Goal: Task Accomplishment & Management: Complete application form

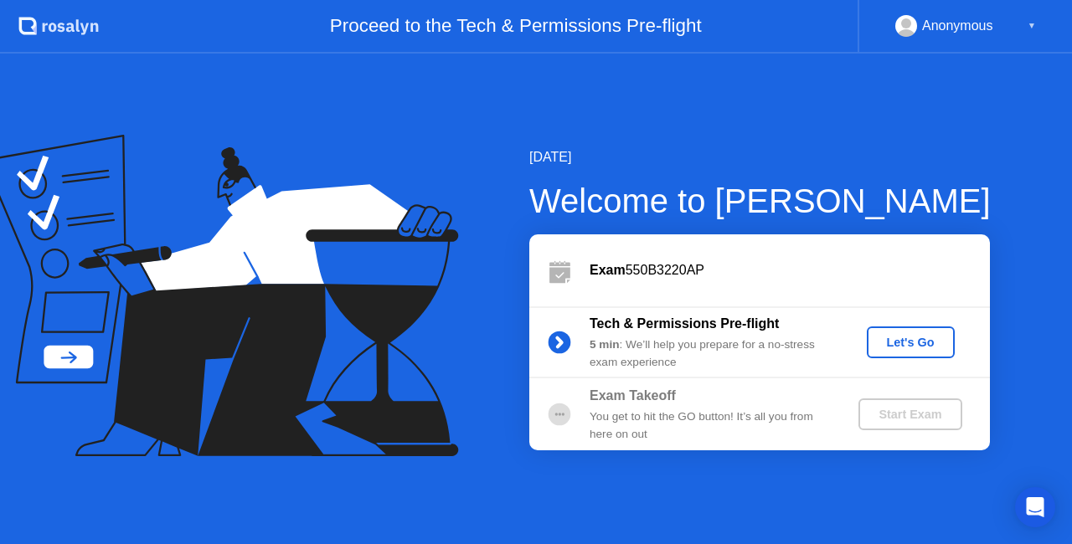
click at [926, 349] on div "Let's Go" at bounding box center [910, 342] width 75 height 13
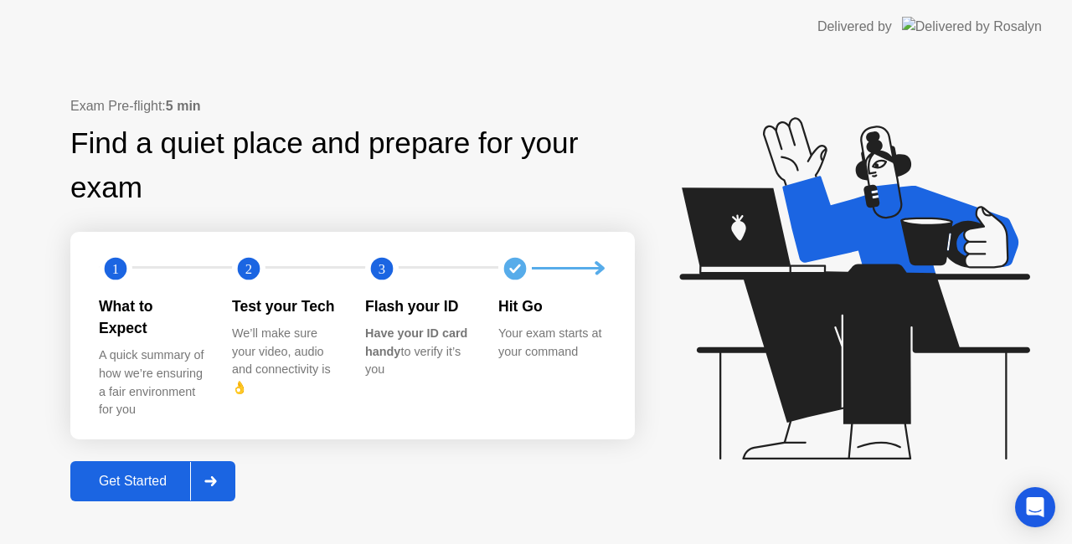
click at [126, 474] on div "Get Started" at bounding box center [132, 481] width 115 height 15
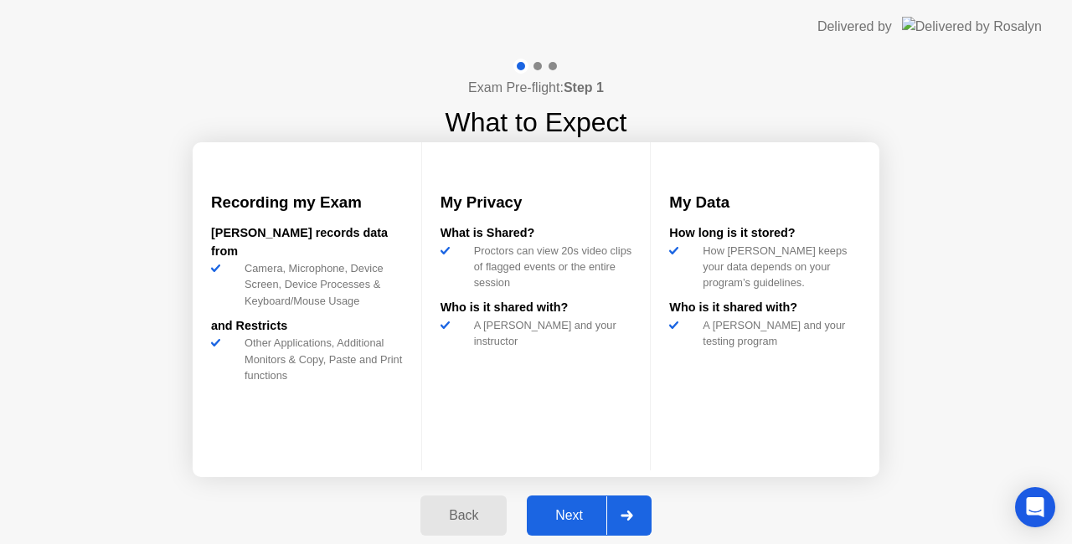
click at [564, 502] on button "Next" at bounding box center [589, 516] width 125 height 40
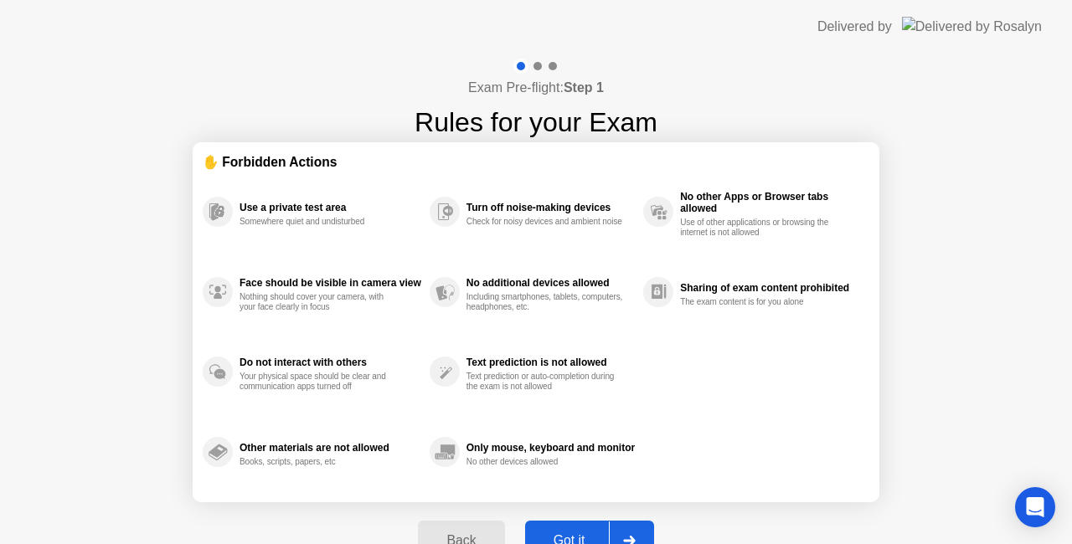
drag, startPoint x: 564, startPoint y: 502, endPoint x: 568, endPoint y: 518, distance: 16.3
click at [568, 518] on div "Exam Pre-flight: Step 1 Rules for your Exam ✋ Forbidden Actions Use a private t…" at bounding box center [536, 319] width 1072 height 531
click at [569, 523] on button "Got it" at bounding box center [589, 541] width 129 height 40
select select "Available cameras"
select select "Available speakers"
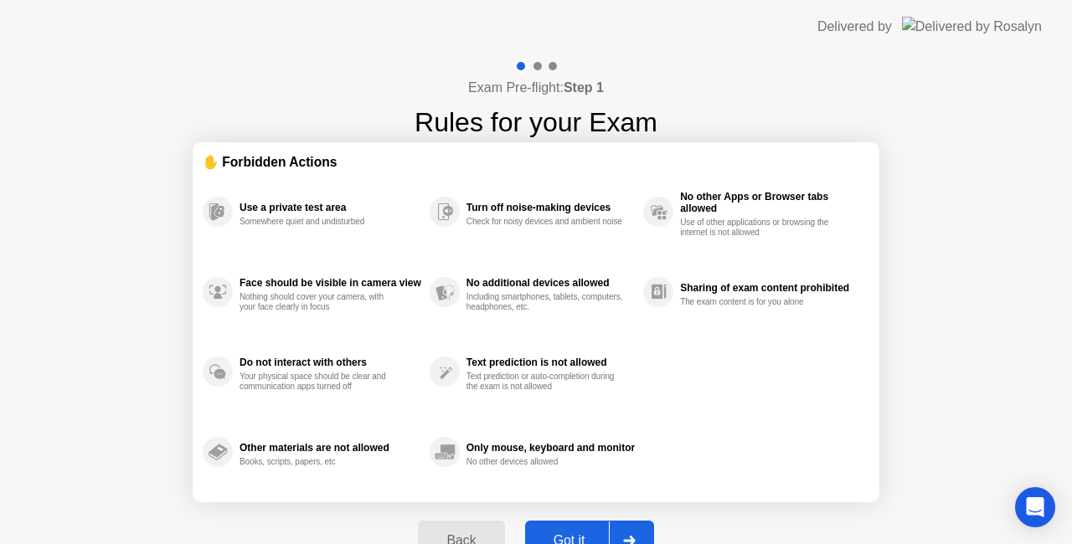
select select "Available microphones"
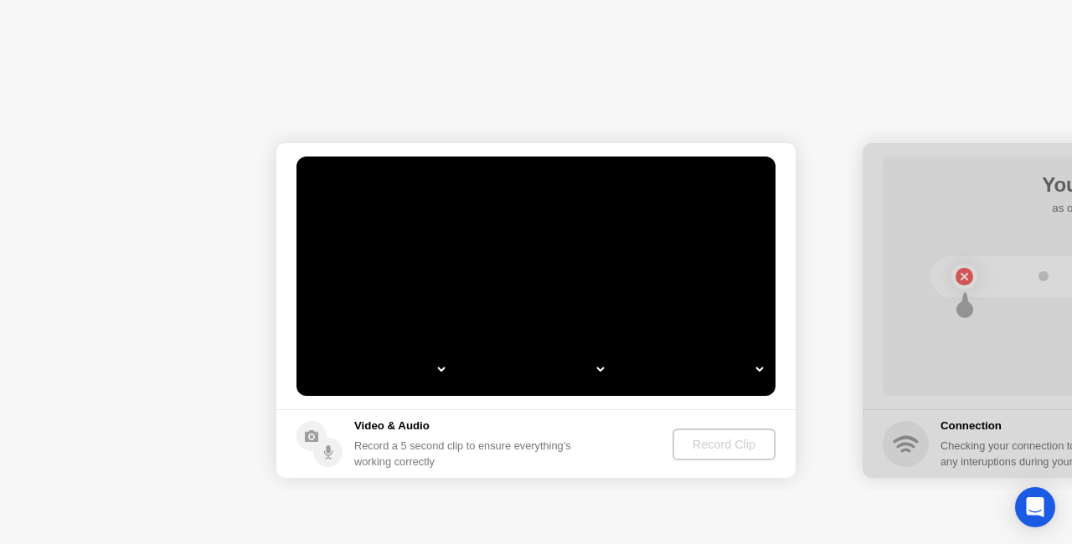
select select "**********"
select select "*******"
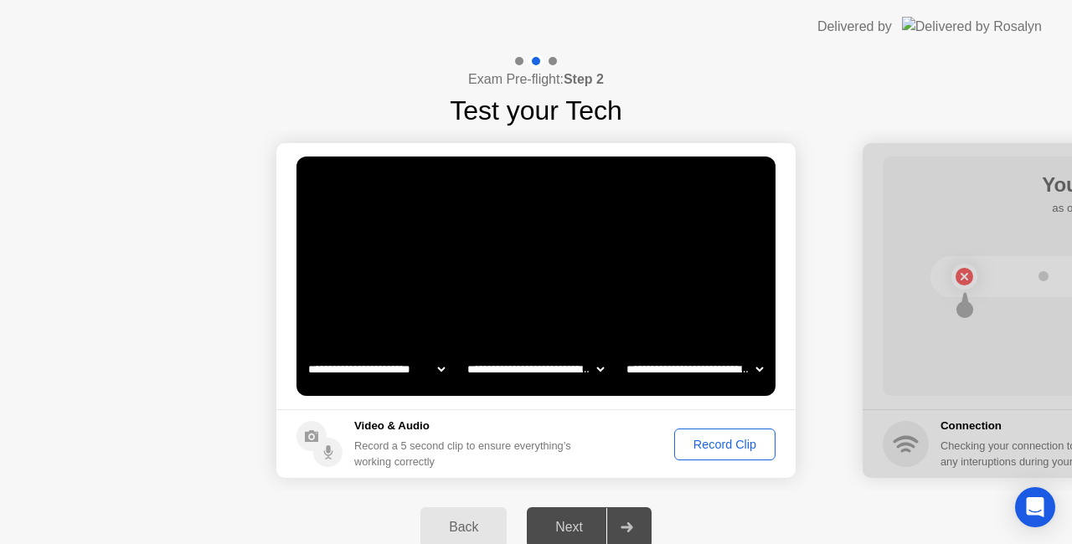
click at [737, 438] on div "Record Clip" at bounding box center [725, 444] width 90 height 13
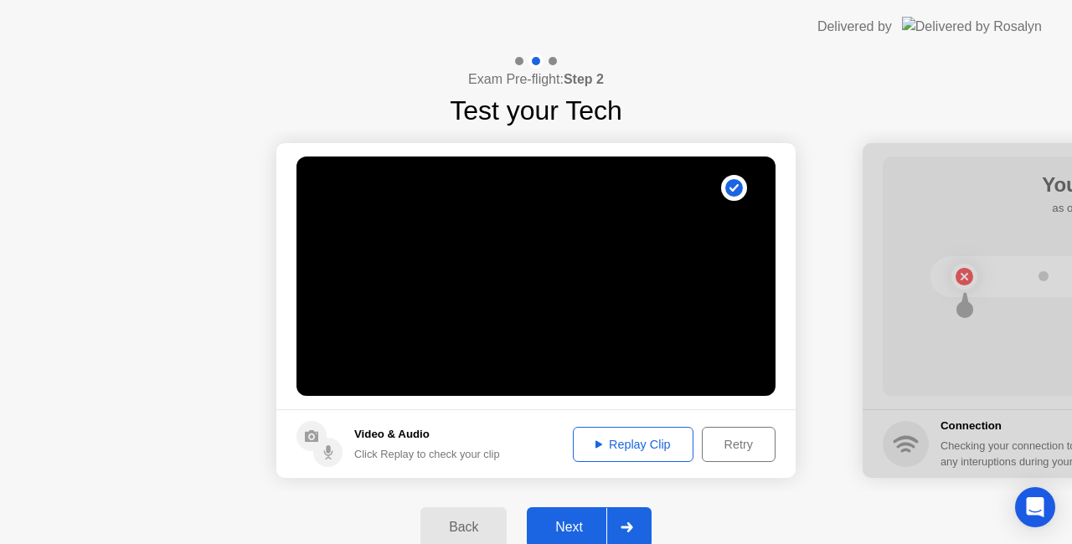
click at [620, 449] on div "Replay Clip" at bounding box center [633, 444] width 109 height 13
click at [559, 538] on button "Next" at bounding box center [589, 527] width 125 height 40
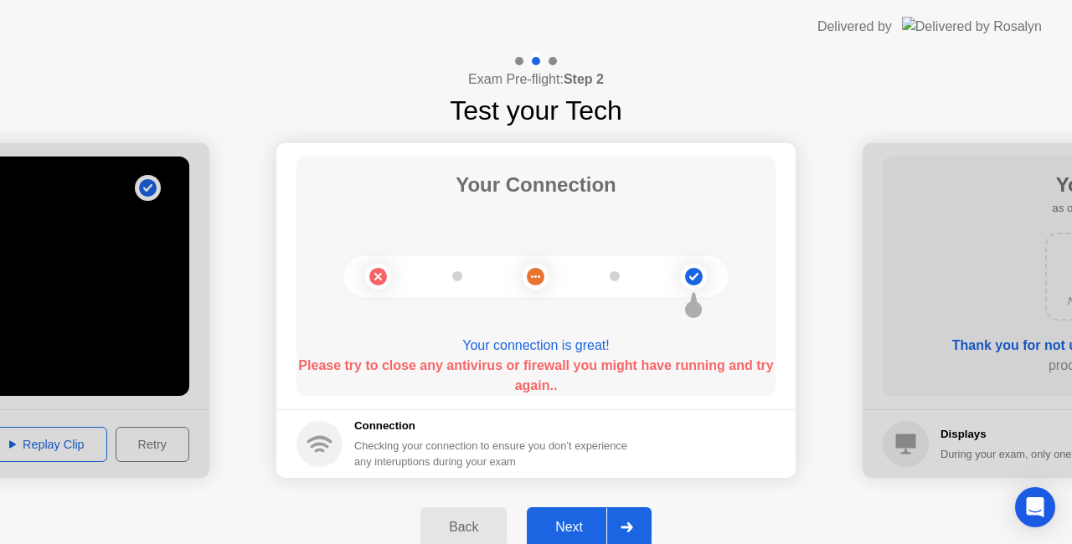
click at [578, 528] on div "Next" at bounding box center [569, 527] width 75 height 15
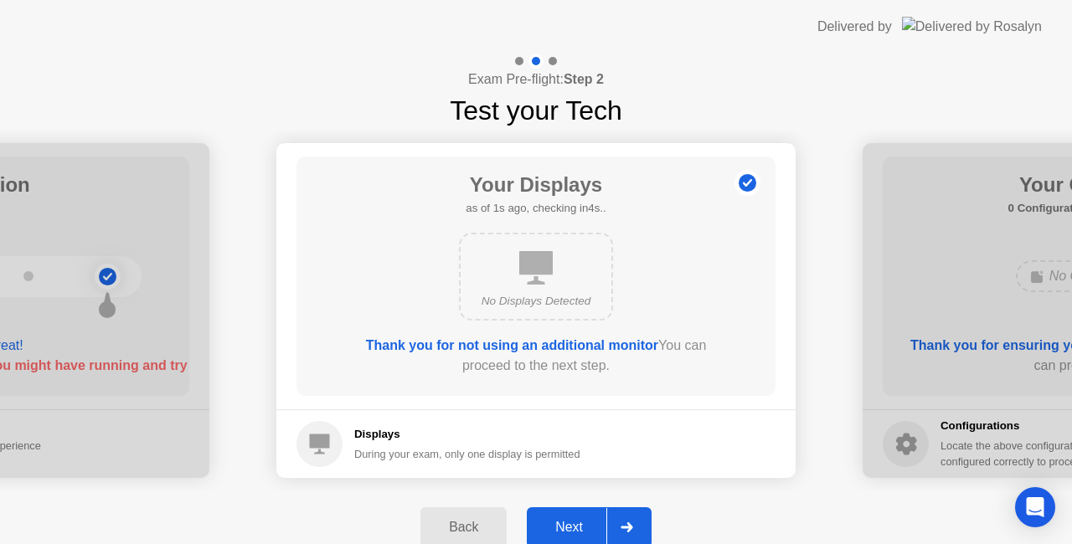
click at [576, 526] on div "Next" at bounding box center [569, 527] width 75 height 15
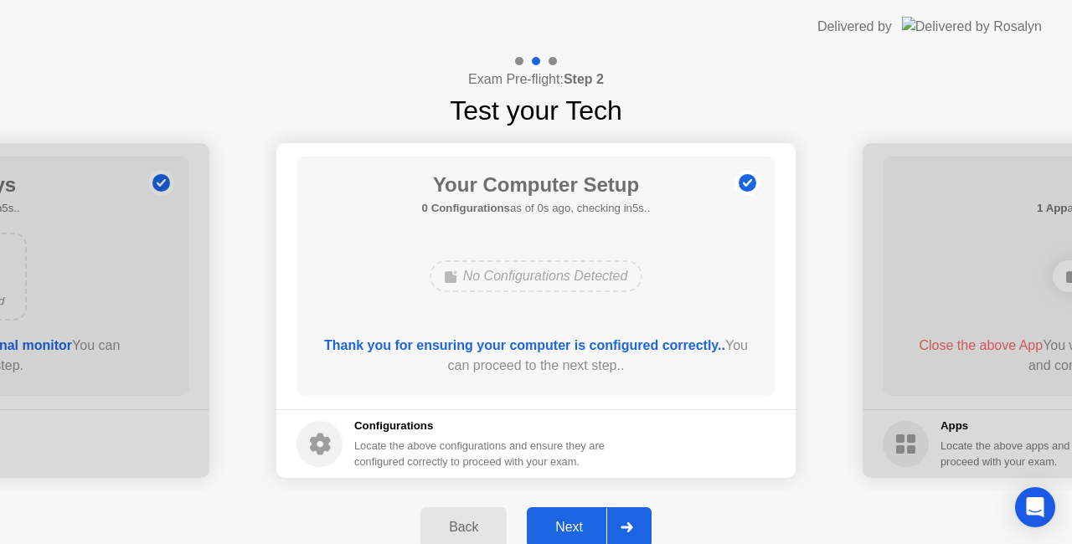
click at [576, 526] on div "Next" at bounding box center [569, 527] width 75 height 15
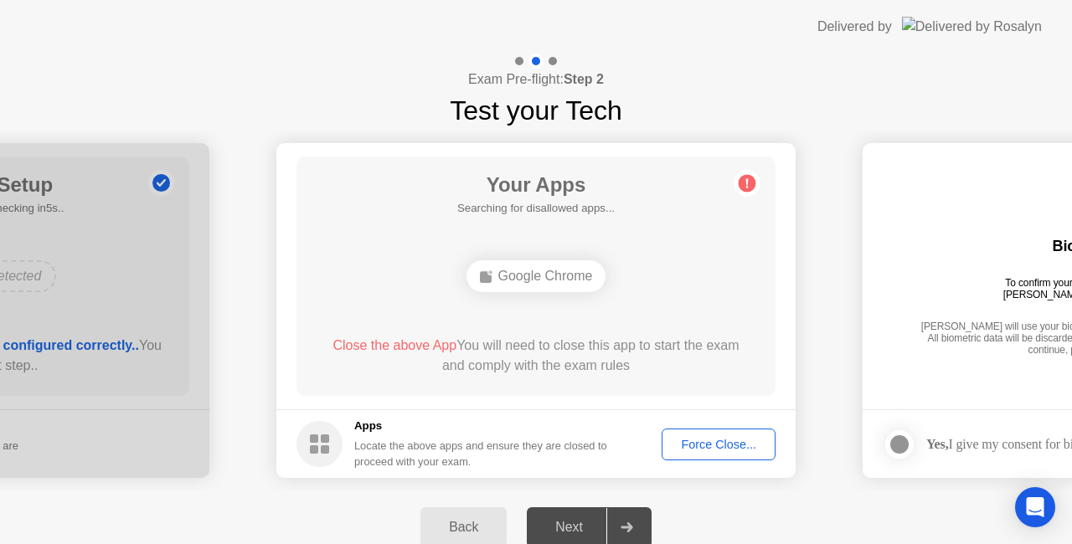
click at [576, 526] on div "Next" at bounding box center [569, 527] width 75 height 15
click at [726, 433] on button "Force Close..." at bounding box center [719, 445] width 114 height 32
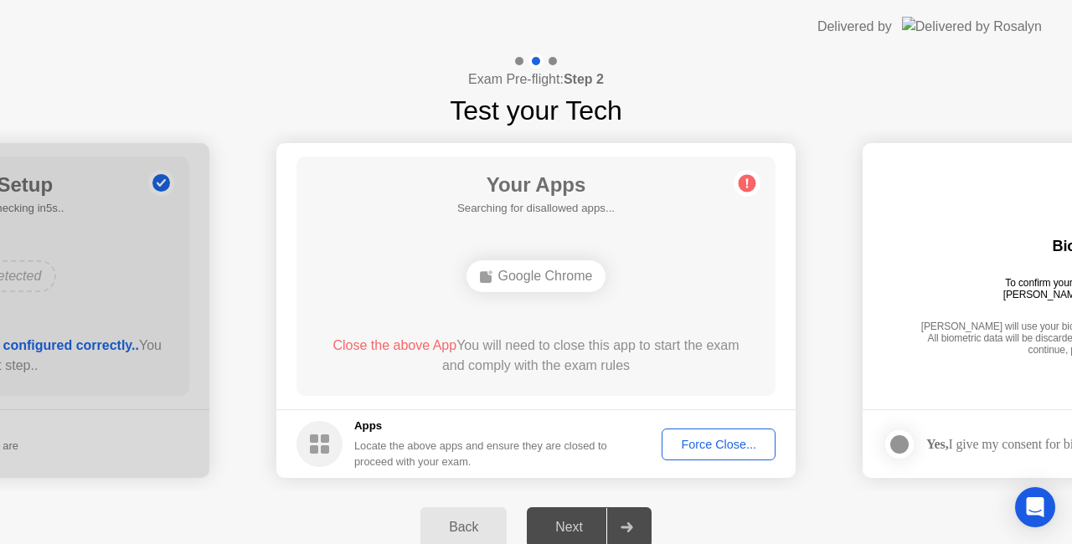
click at [686, 442] on div "Force Close..." at bounding box center [718, 444] width 102 height 13
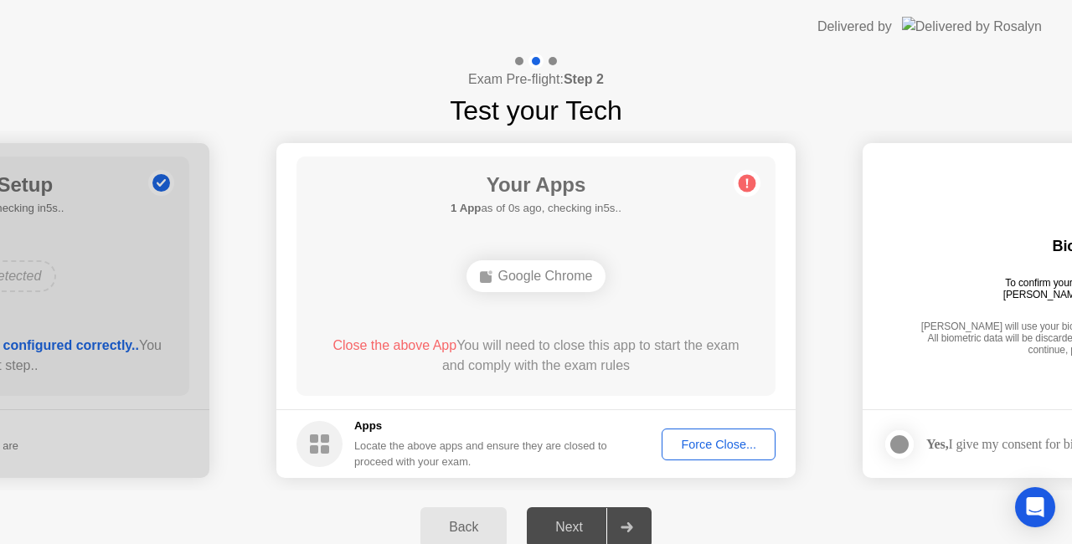
click at [685, 440] on div "Force Close..." at bounding box center [718, 444] width 102 height 13
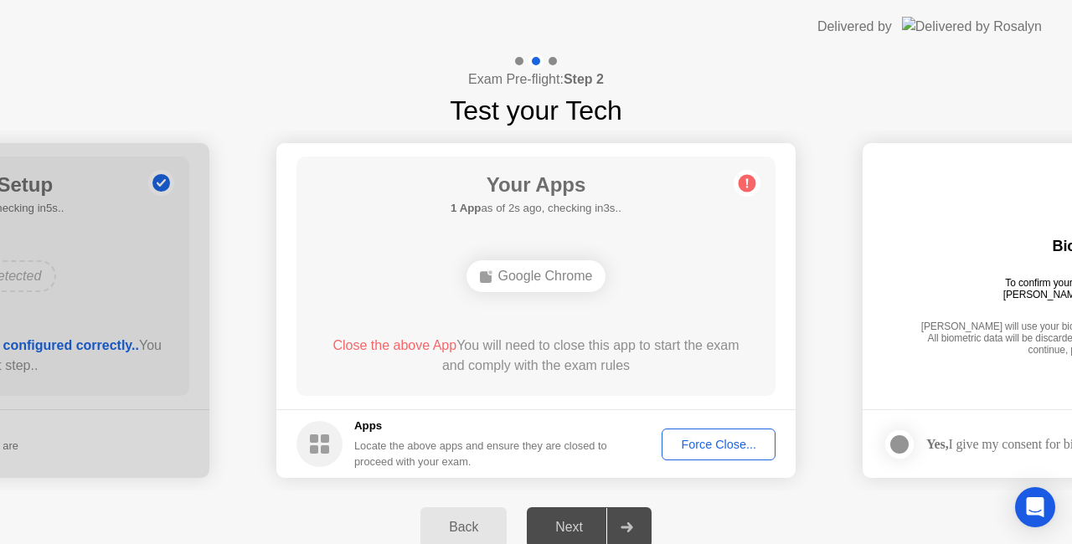
click at [670, 438] on div "Force Close..." at bounding box center [718, 444] width 102 height 13
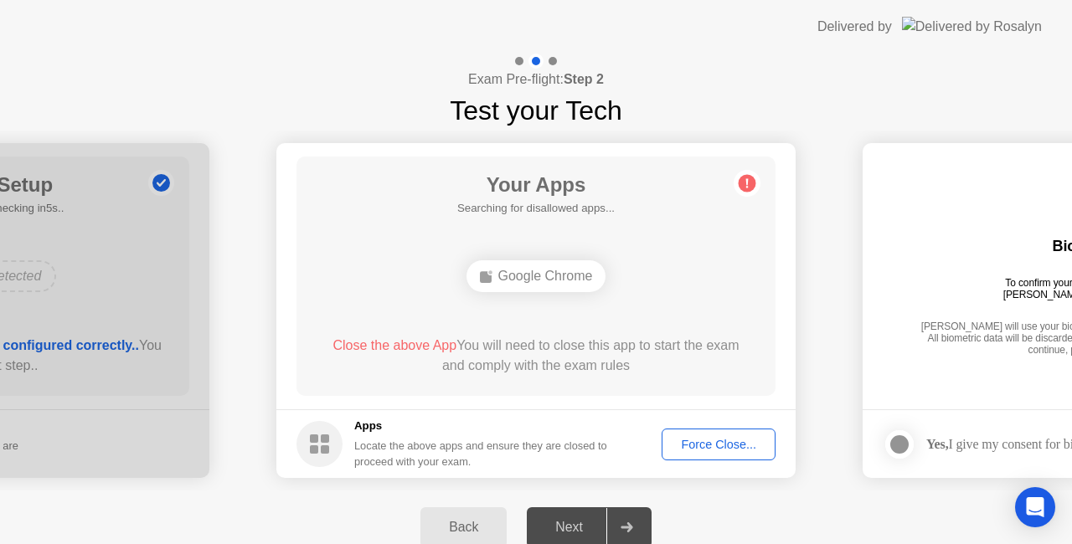
click at [668, 442] on div "Force Close..." at bounding box center [718, 444] width 102 height 13
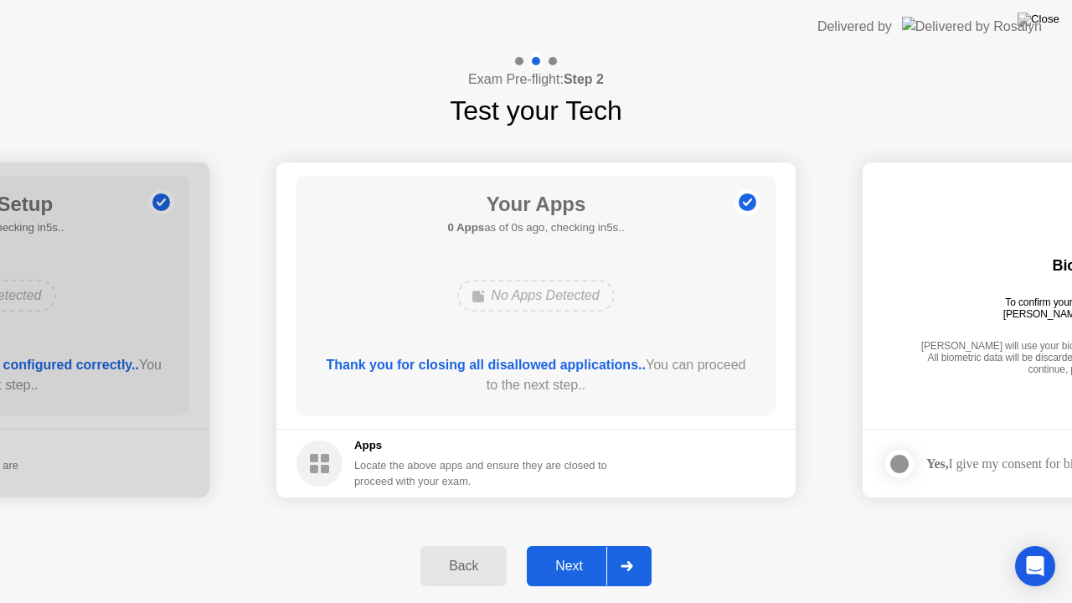
click at [610, 392] on div "Thank you for closing all disallowed applications.. You can proceed to the next…" at bounding box center [536, 375] width 431 height 40
click at [574, 543] on button "Next" at bounding box center [589, 566] width 125 height 40
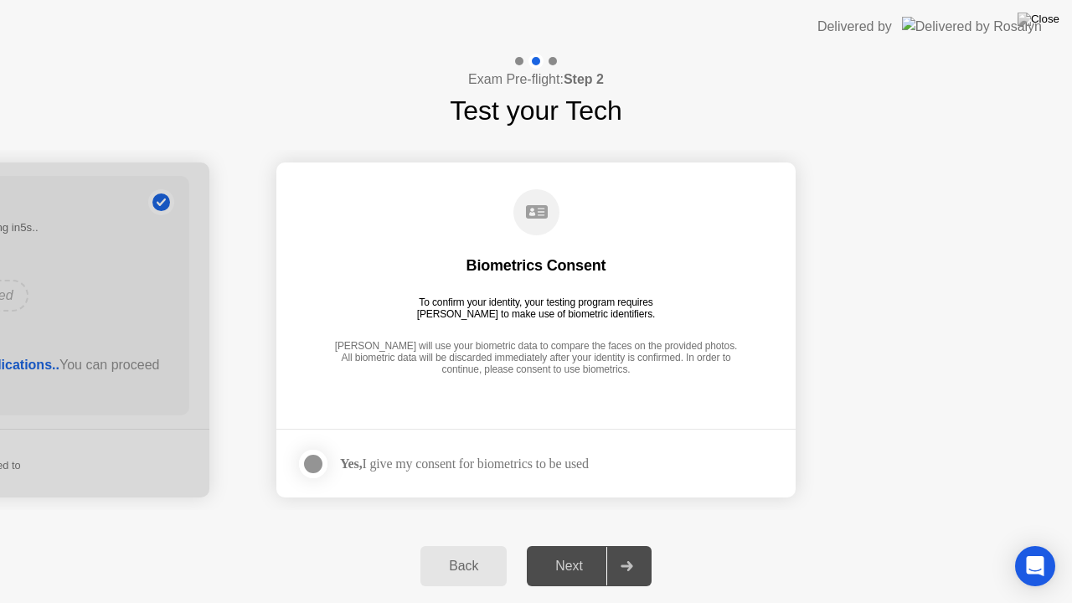
click at [318, 462] on div at bounding box center [313, 464] width 20 height 20
click at [574, 543] on div "Next" at bounding box center [569, 566] width 75 height 15
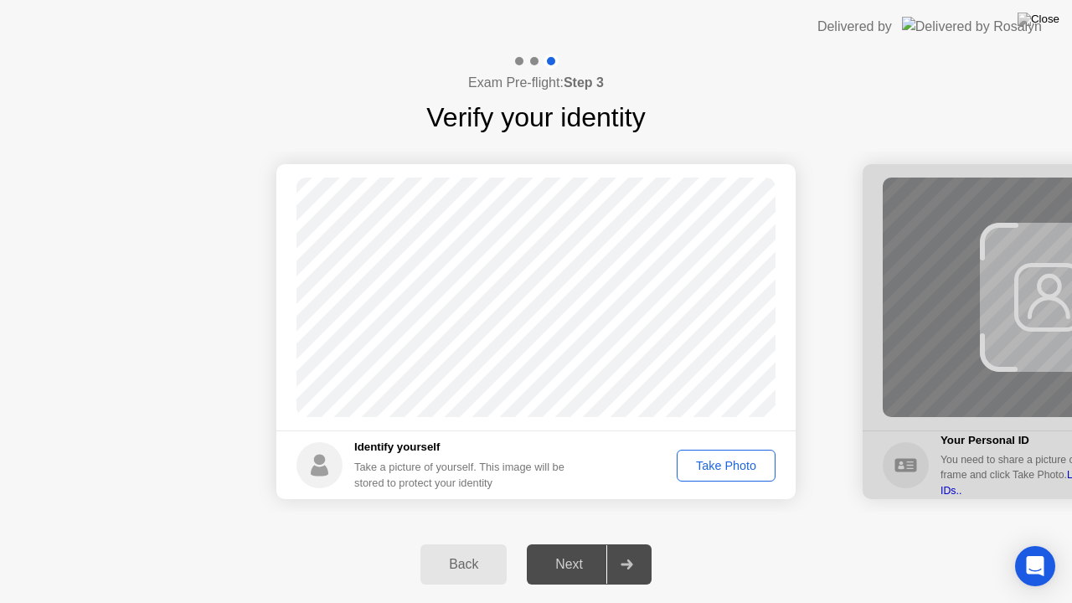
click at [701, 467] on div "Take Photo" at bounding box center [725, 465] width 87 height 13
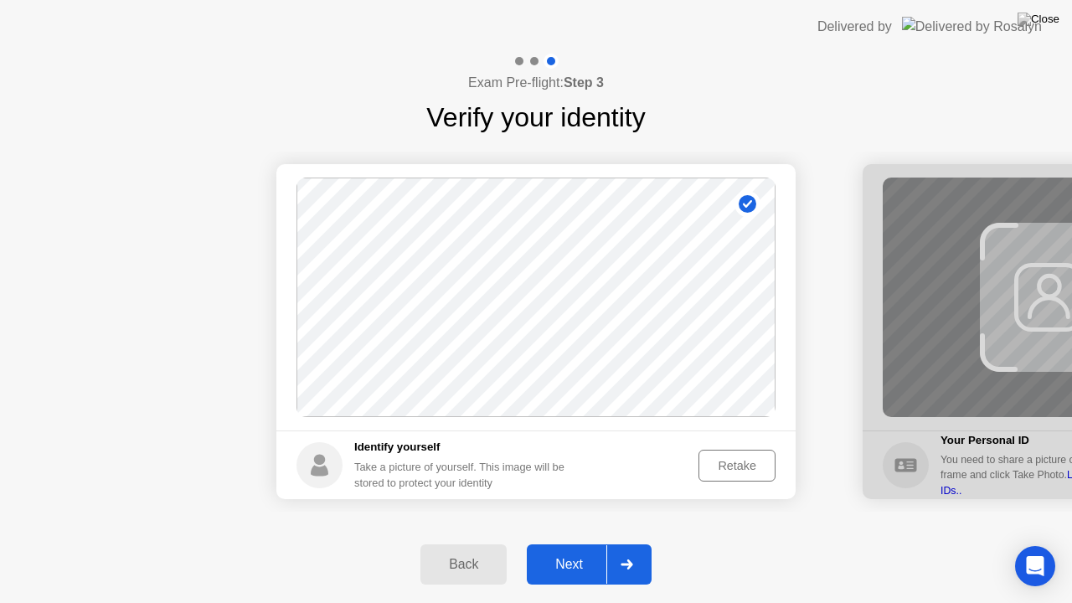
click at [574, 543] on div "Next" at bounding box center [569, 564] width 75 height 15
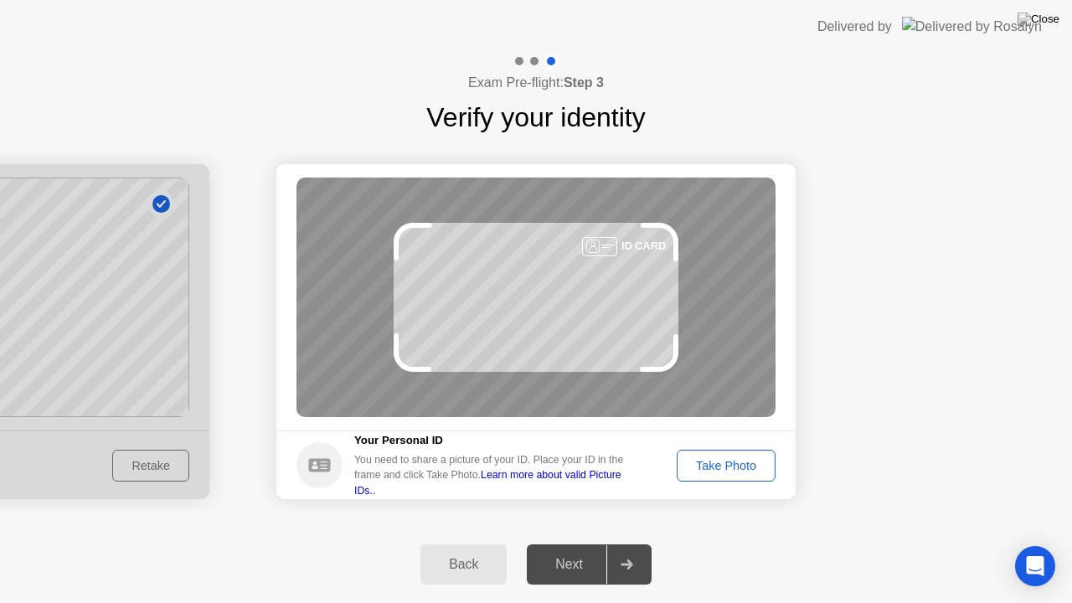
click at [711, 464] on div "Take Photo" at bounding box center [725, 465] width 87 height 13
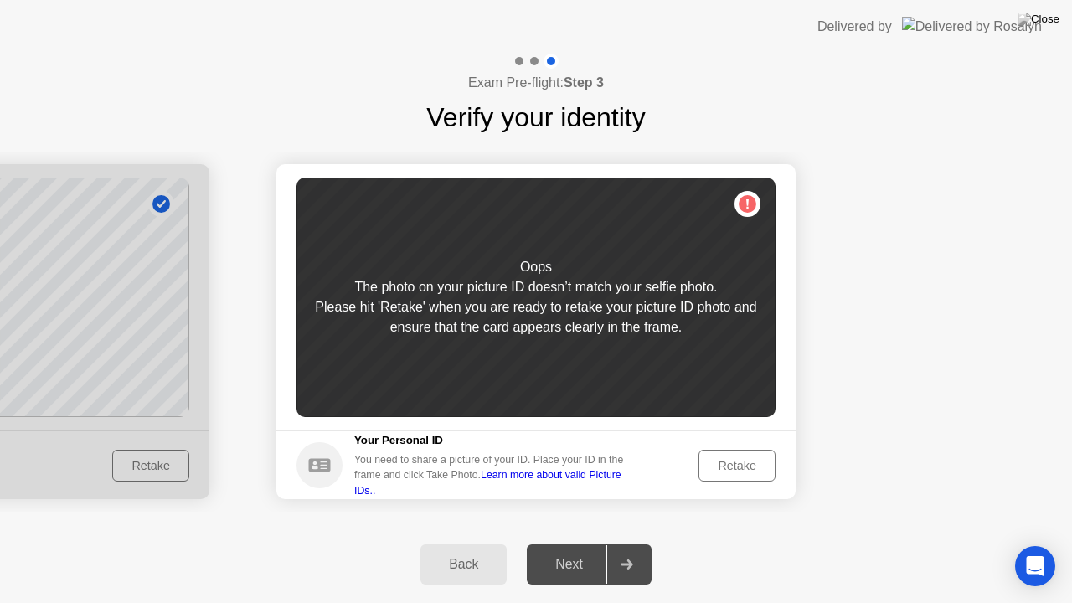
click at [731, 461] on div "Retake" at bounding box center [736, 465] width 65 height 13
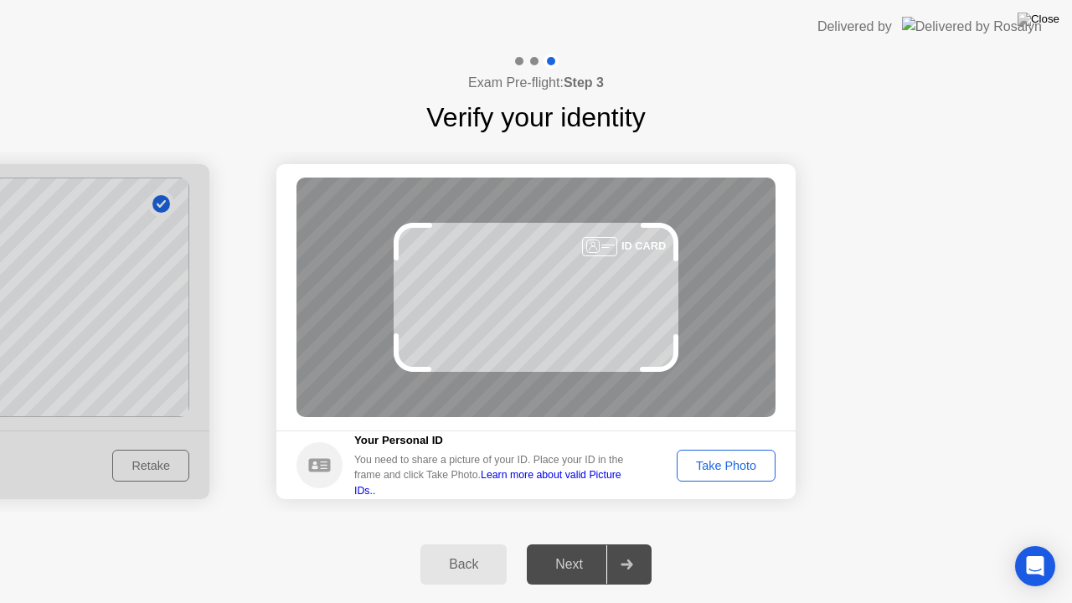
click at [725, 461] on div "Take Photo" at bounding box center [725, 465] width 87 height 13
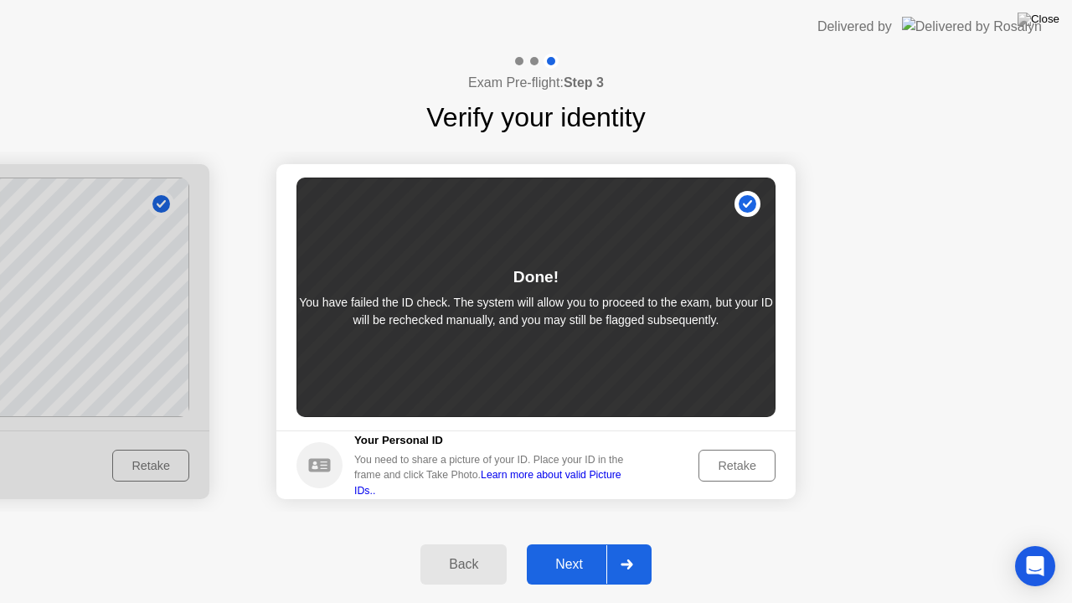
click at [576, 543] on div "Next" at bounding box center [569, 564] width 75 height 15
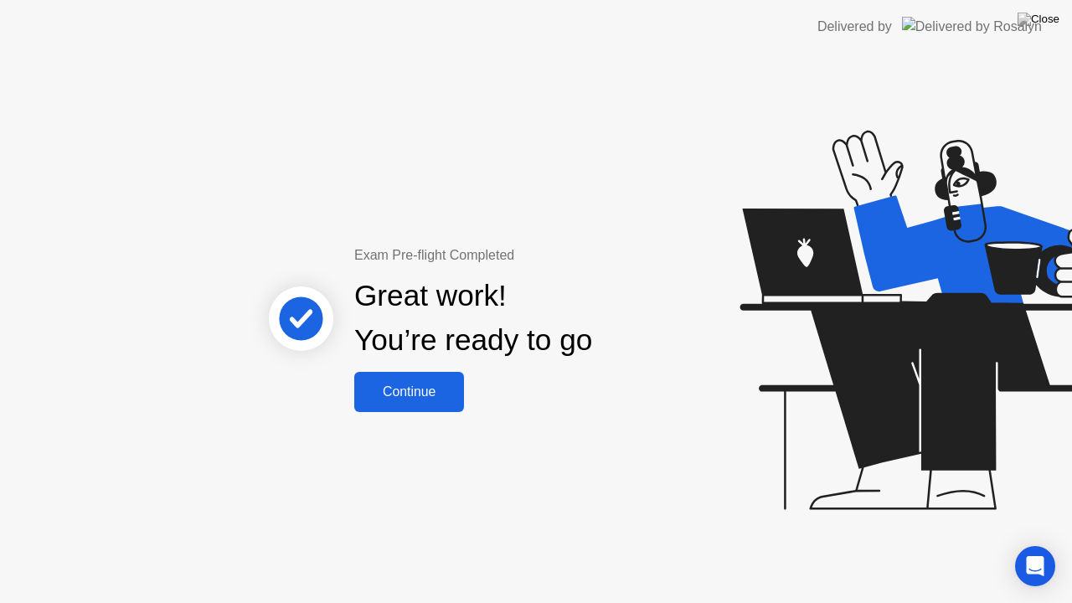
click at [434, 396] on div "Continue" at bounding box center [409, 391] width 100 height 15
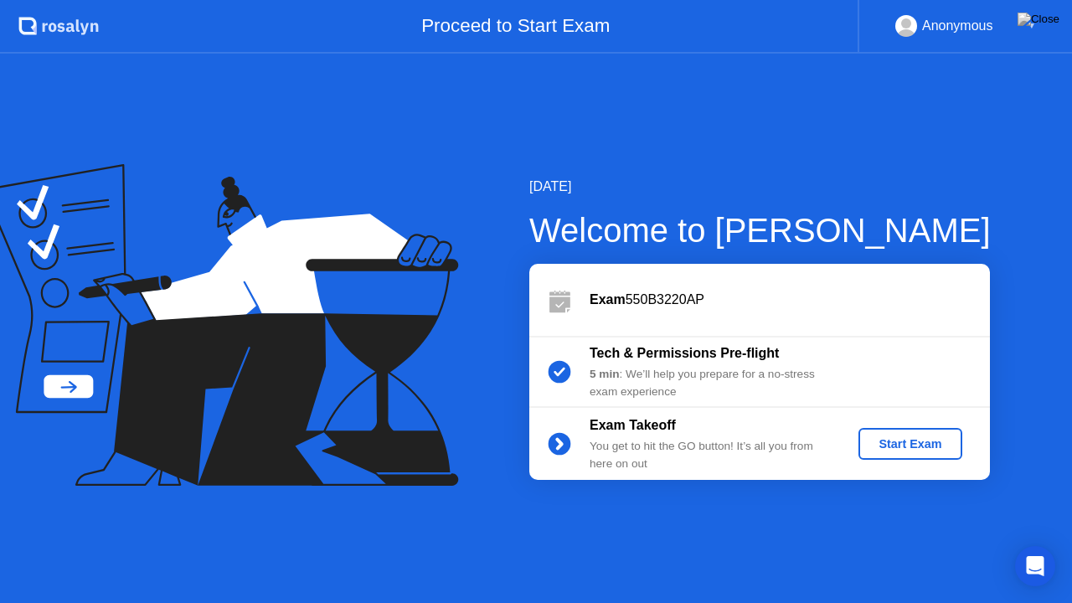
click at [874, 439] on div "Start Exam" at bounding box center [910, 443] width 90 height 13
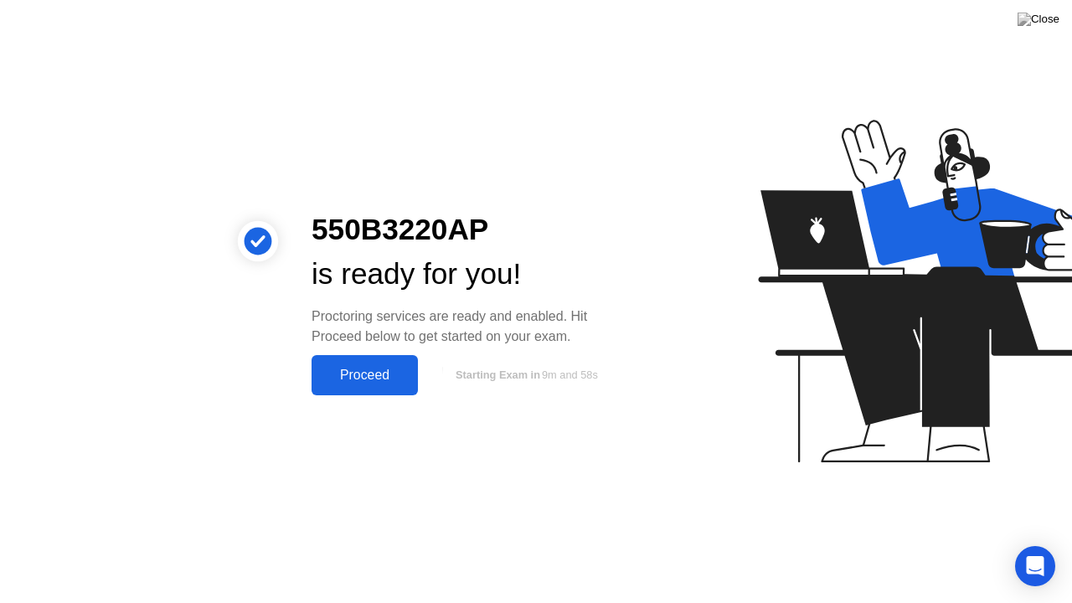
click at [364, 368] on div "Proceed" at bounding box center [365, 375] width 96 height 15
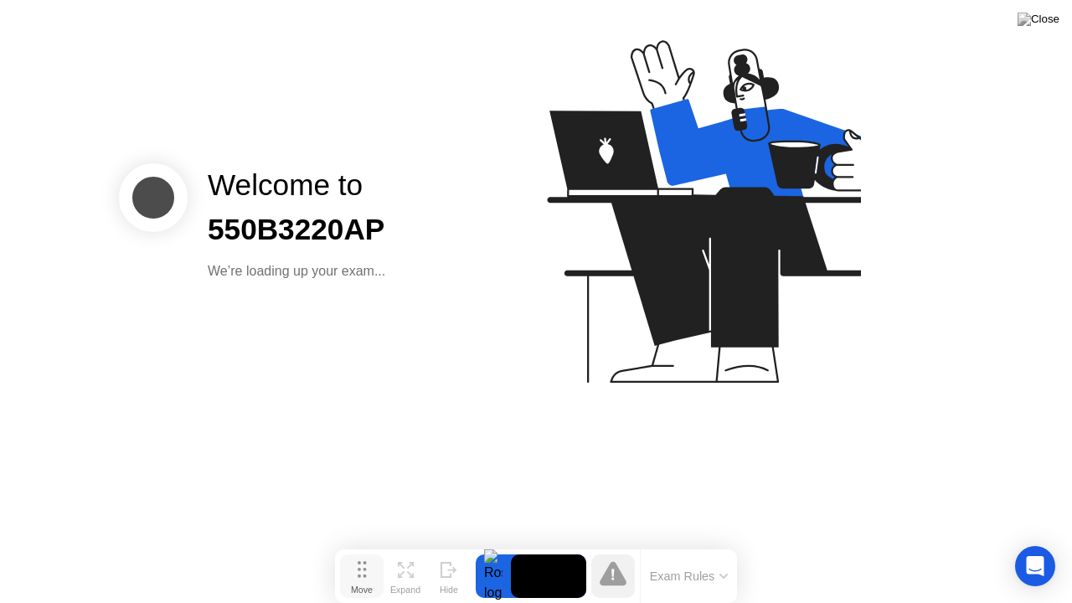
drag, startPoint x: 367, startPoint y: 568, endPoint x: 44, endPoint y: 31, distance: 626.6
click at [340, 543] on button "Move" at bounding box center [362, 576] width 44 height 44
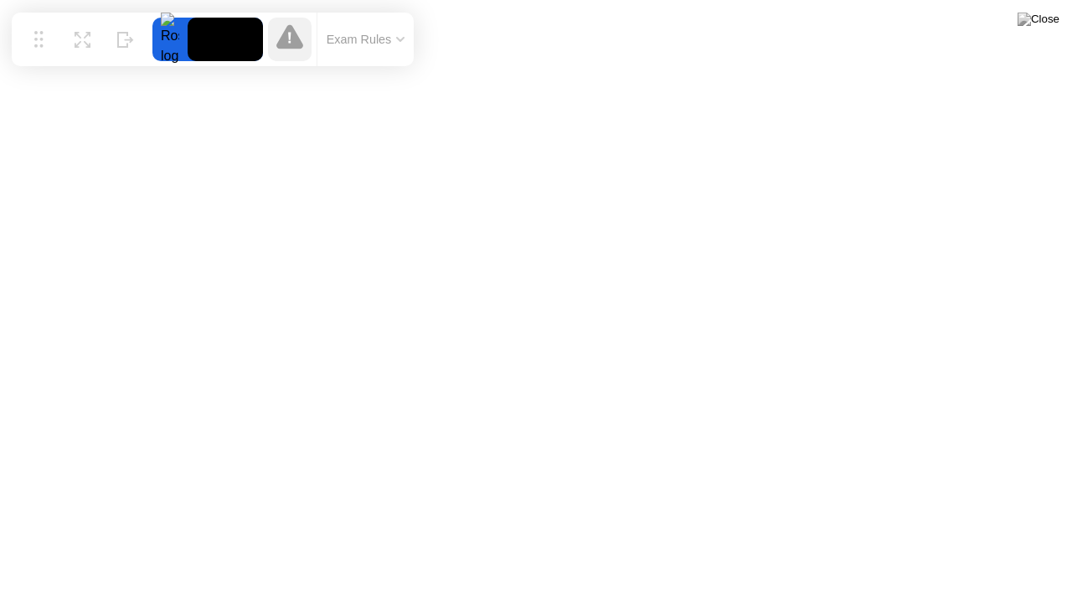
click at [335, 33] on button "Exam Rules" at bounding box center [366, 39] width 89 height 15
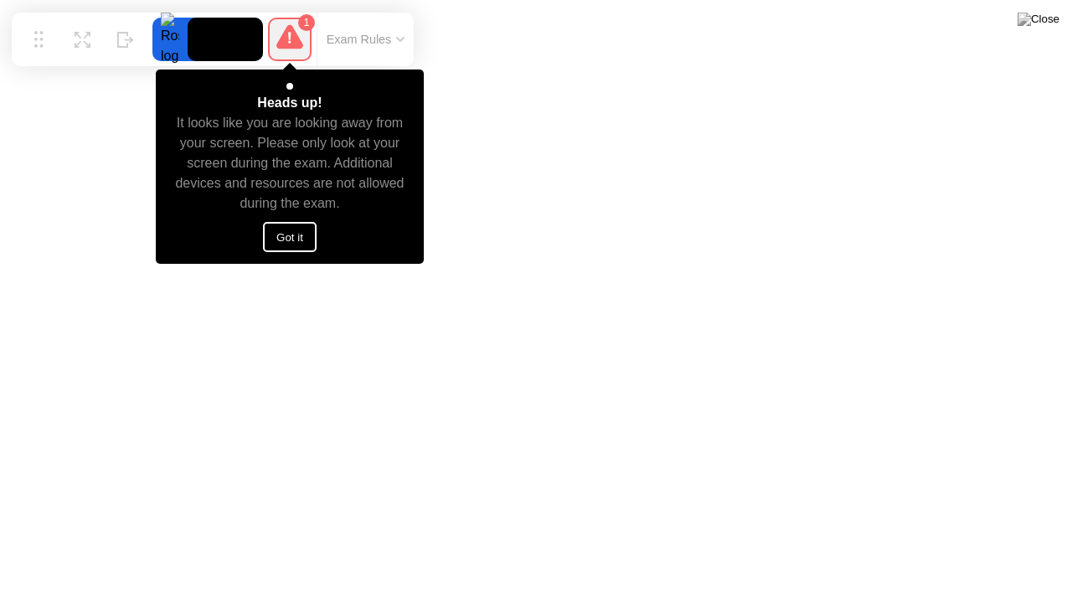
click at [291, 239] on button "Got it" at bounding box center [290, 237] width 54 height 30
